Goal: Navigation & Orientation: Find specific page/section

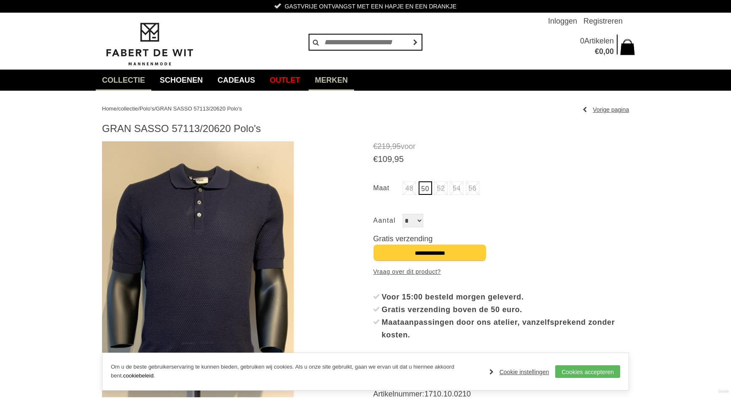
click at [340, 78] on link "Merken" at bounding box center [332, 80] width 46 height 21
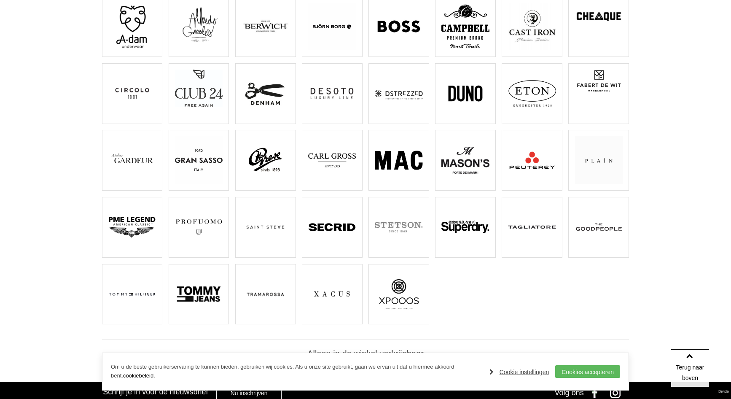
scroll to position [131, 0]
click at [189, 180] on img at bounding box center [199, 160] width 48 height 48
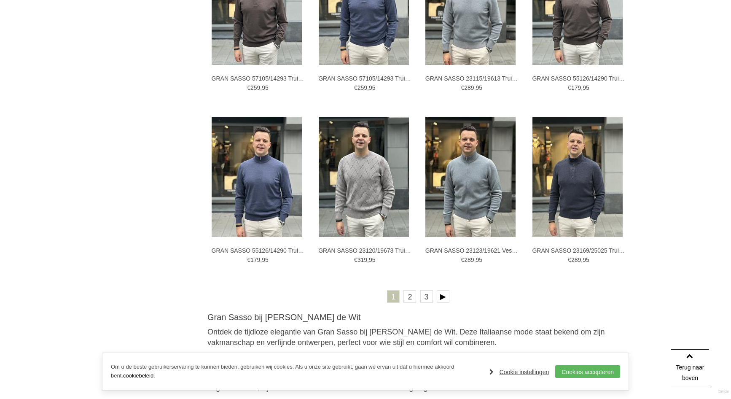
scroll to position [1540, 0]
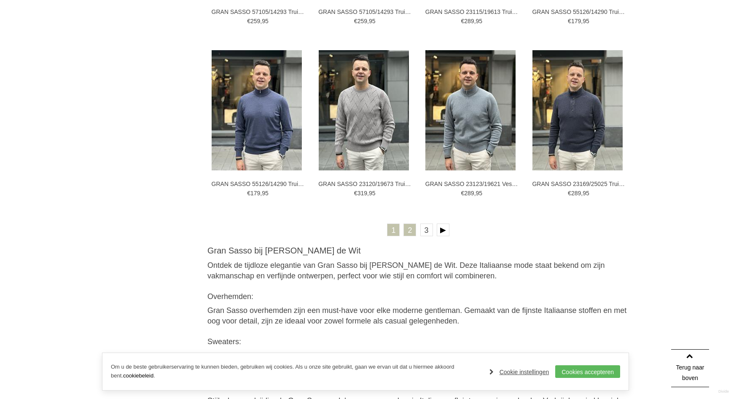
click at [412, 228] on link "2" at bounding box center [410, 230] width 13 height 13
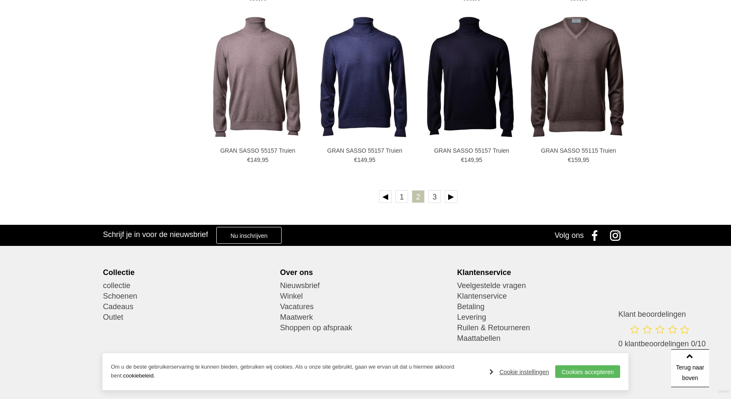
scroll to position [1611, 0]
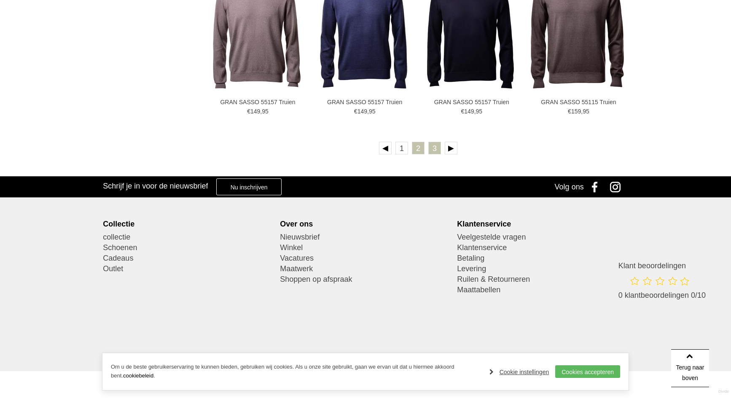
click at [433, 153] on link "3" at bounding box center [435, 148] width 13 height 13
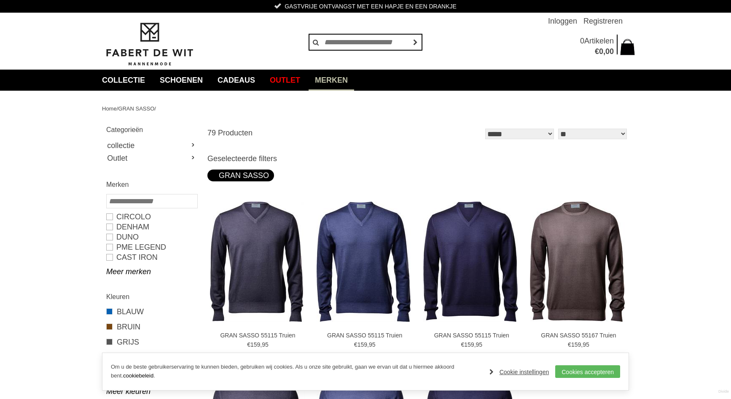
click at [344, 82] on link "Merken" at bounding box center [332, 80] width 46 height 21
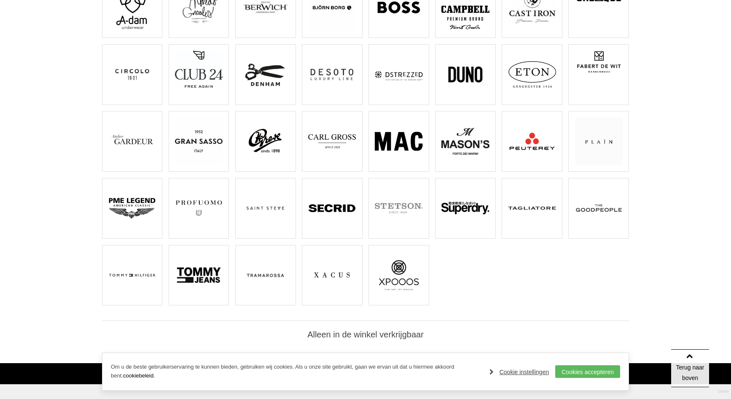
scroll to position [140, 0]
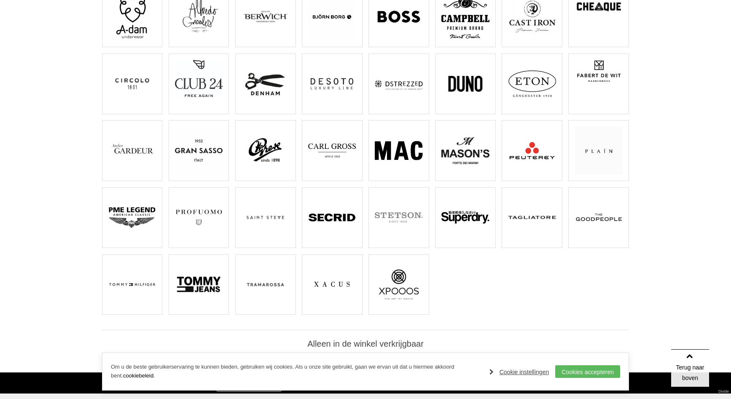
click at [310, 281] on img at bounding box center [332, 285] width 48 height 48
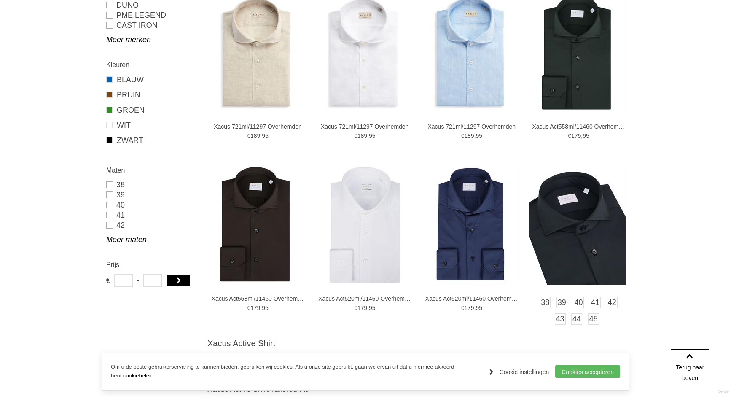
scroll to position [150, 0]
